Goal: Find specific page/section: Find specific page/section

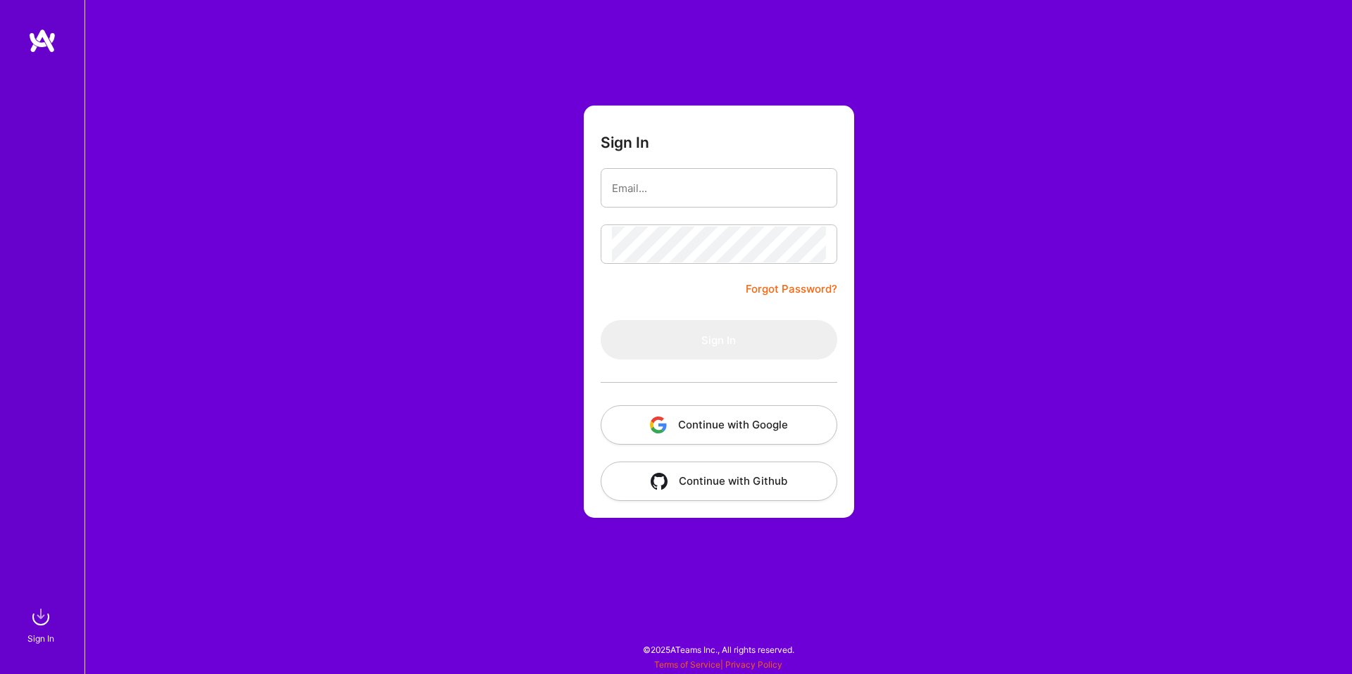
click at [799, 425] on button "Continue with Google" at bounding box center [718, 424] width 237 height 39
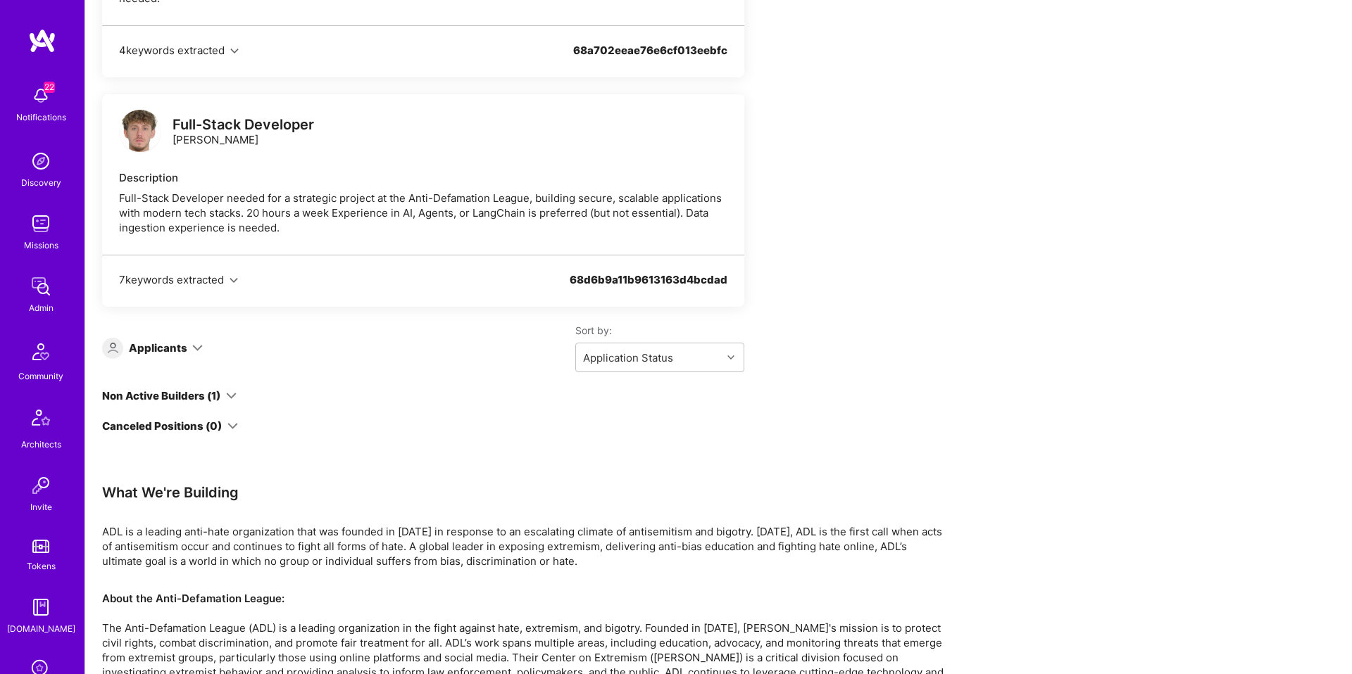
scroll to position [1180, 0]
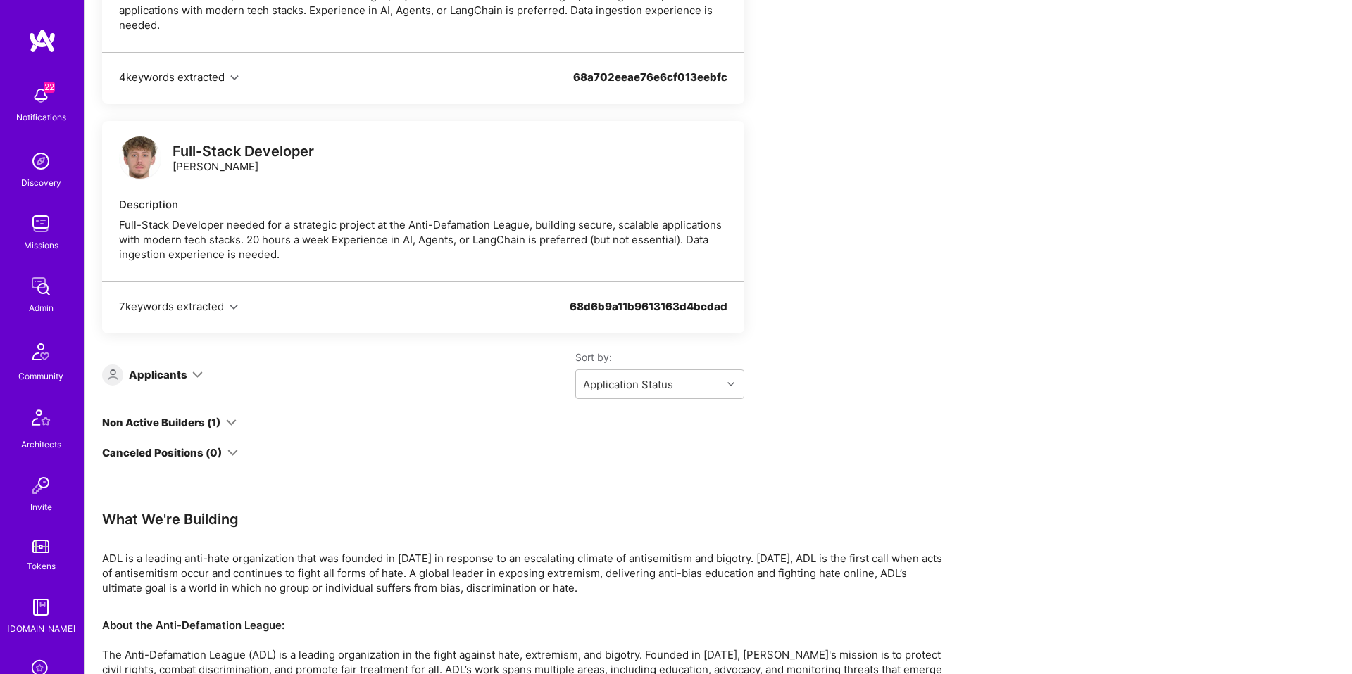
click at [50, 233] on img at bounding box center [41, 224] width 28 height 28
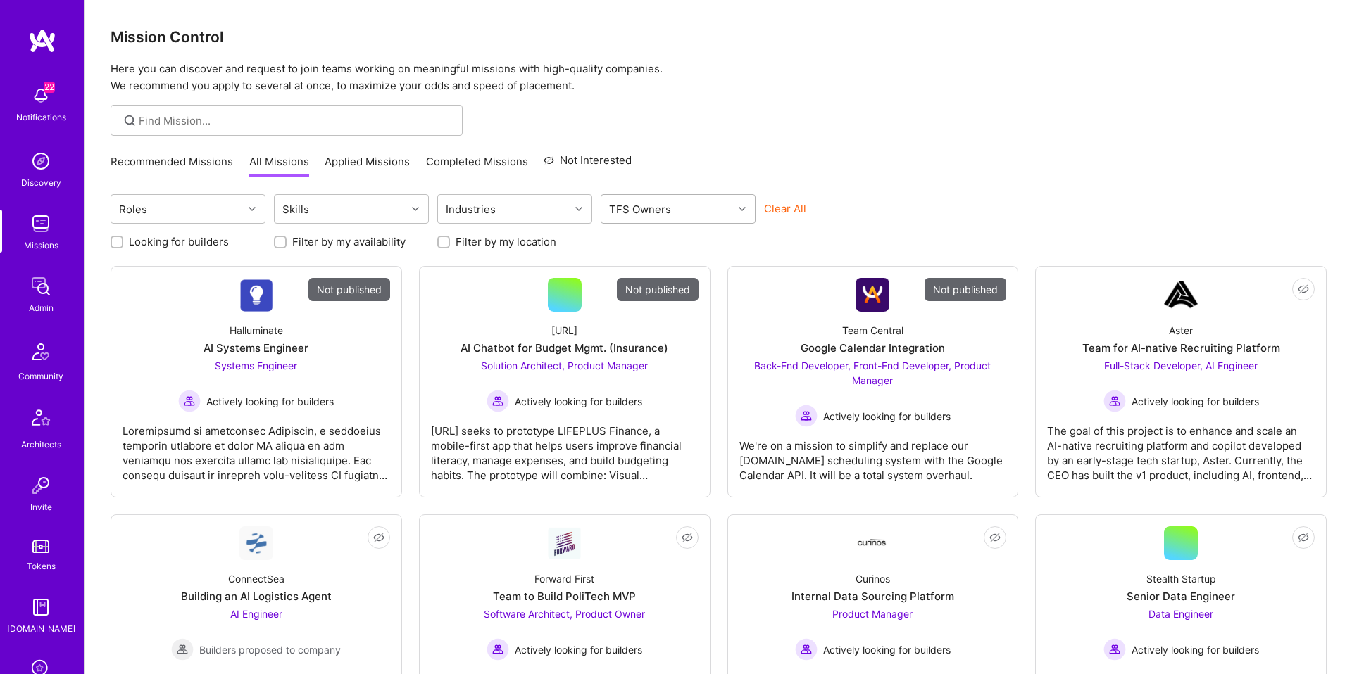
drag, startPoint x: 783, startPoint y: 211, endPoint x: 718, endPoint y: 210, distance: 64.8
click at [781, 211] on button "Clear All" at bounding box center [785, 208] width 42 height 15
click at [691, 196] on div "TFS Owners" at bounding box center [667, 209] width 132 height 28
click at [671, 372] on div "[PERSON_NAME]" at bounding box center [678, 373] width 138 height 15
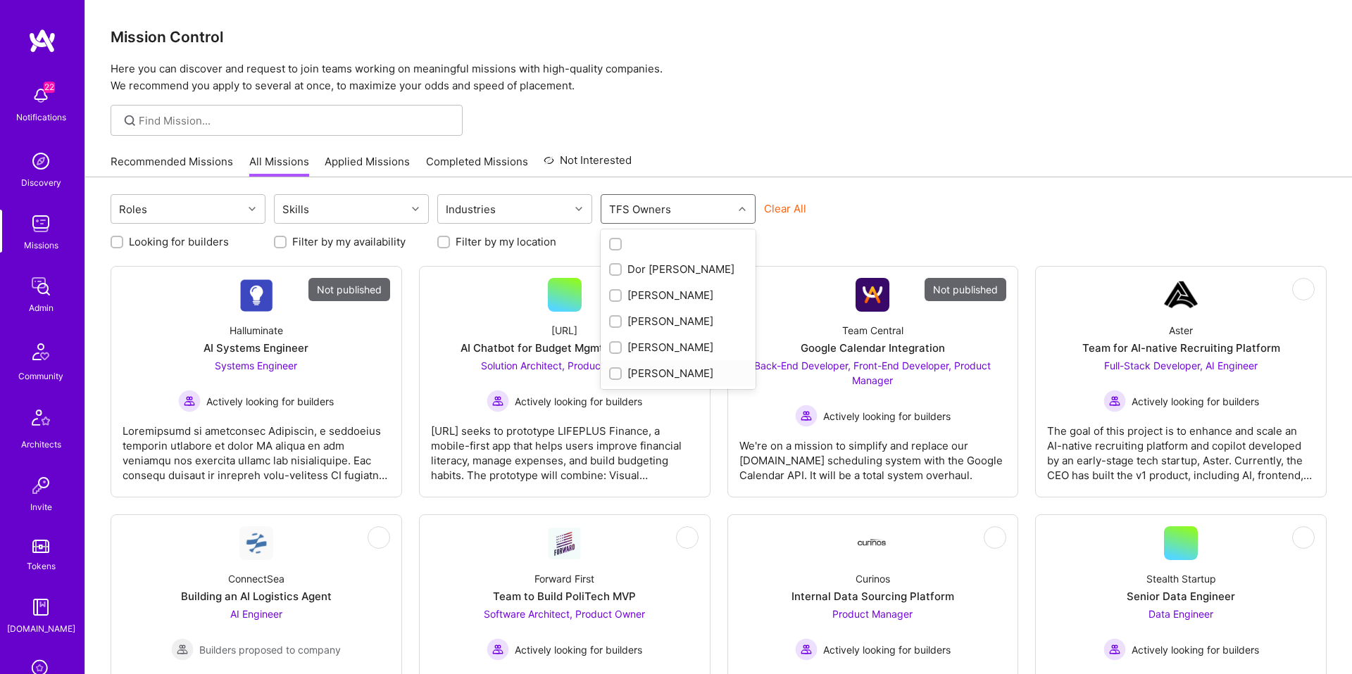
checkbox input "true"
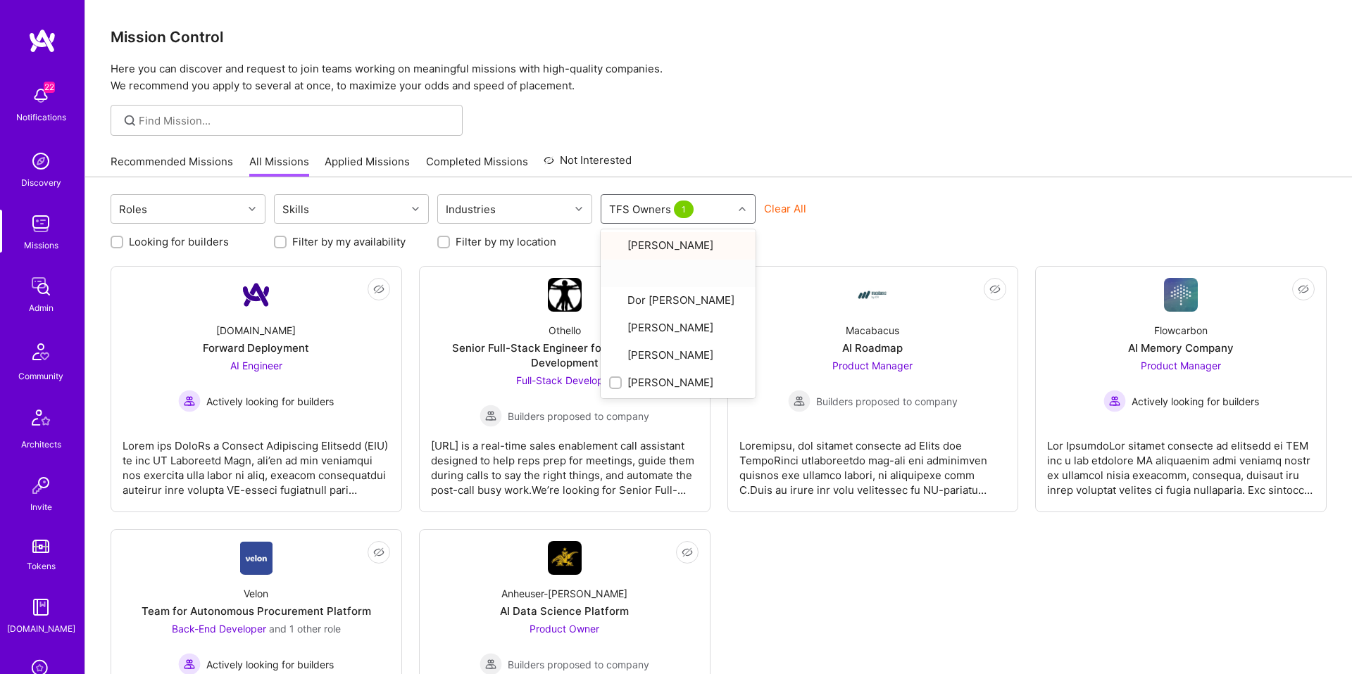
click at [840, 167] on div "Recommended Missions All Missions Applied Missions Completed Missions Not Inter…" at bounding box center [719, 161] width 1216 height 30
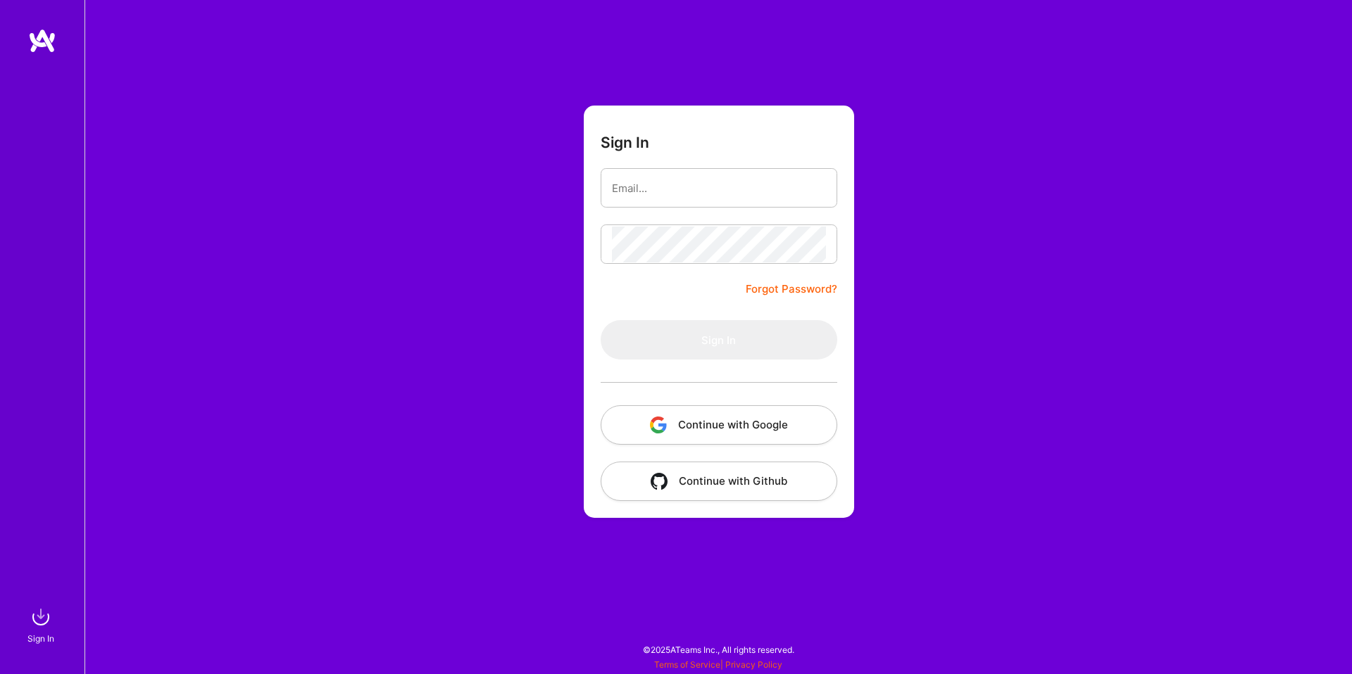
click at [730, 429] on button "Continue with Google" at bounding box center [718, 424] width 237 height 39
